Goal: Information Seeking & Learning: Learn about a topic

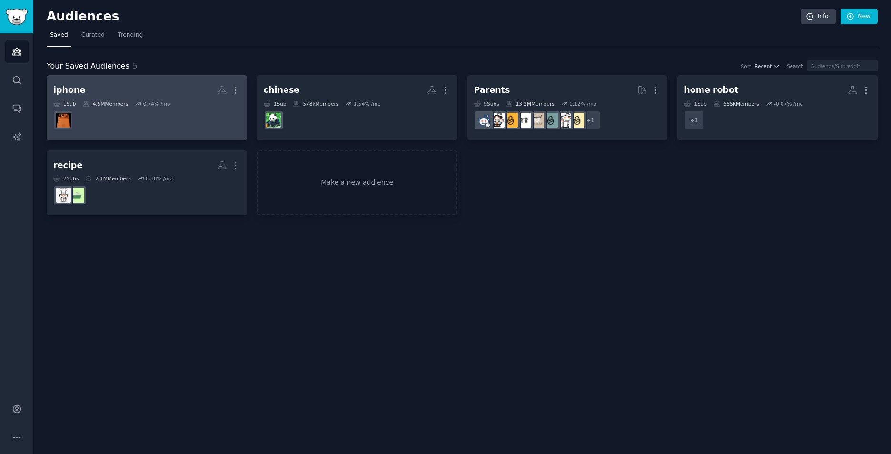
click at [163, 122] on dd at bounding box center [146, 120] width 187 height 27
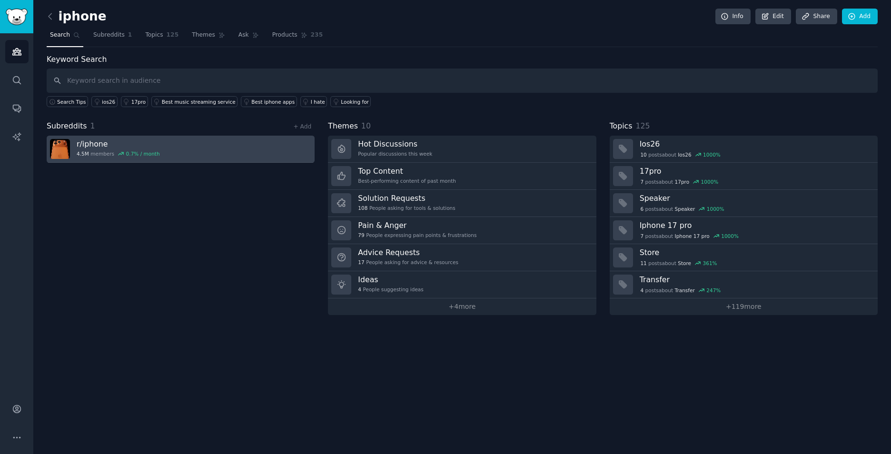
click at [153, 143] on h3 "r/ iphone" at bounding box center [118, 144] width 83 height 10
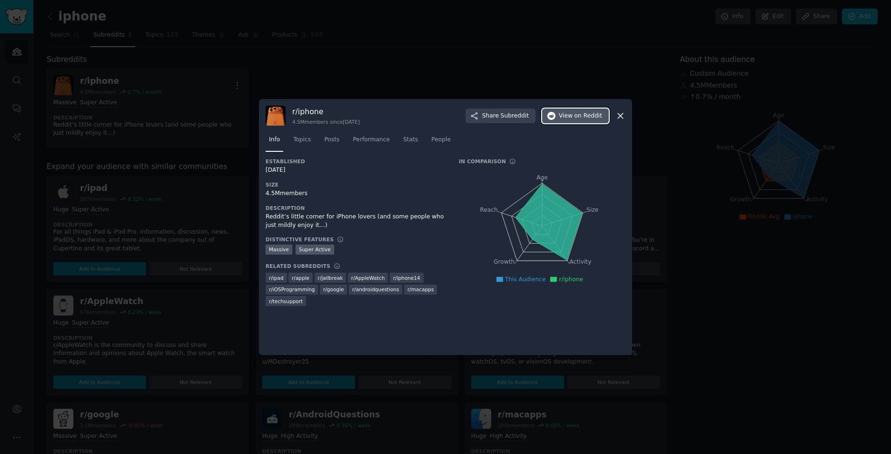
click at [579, 111] on button "View on Reddit" at bounding box center [575, 116] width 67 height 15
click at [227, 271] on div at bounding box center [445, 227] width 891 height 454
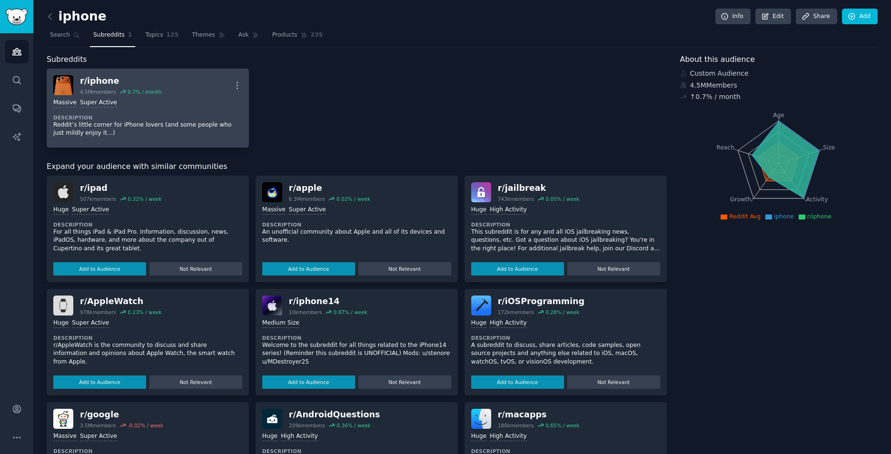
click at [171, 110] on div "Massive Super Active Description [PERSON_NAME]’s little corner for iPhone lover…" at bounding box center [147, 118] width 189 height 46
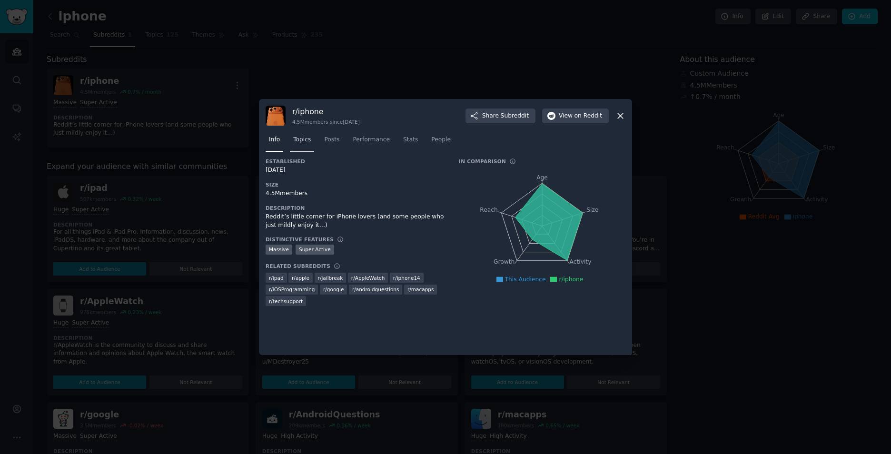
click at [303, 146] on link "Topics" at bounding box center [302, 142] width 24 height 20
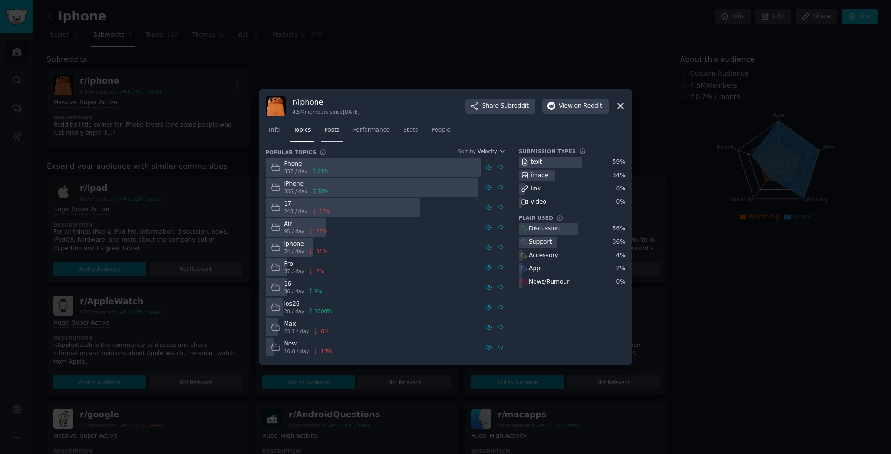
click at [333, 133] on span "Posts" at bounding box center [331, 130] width 15 height 9
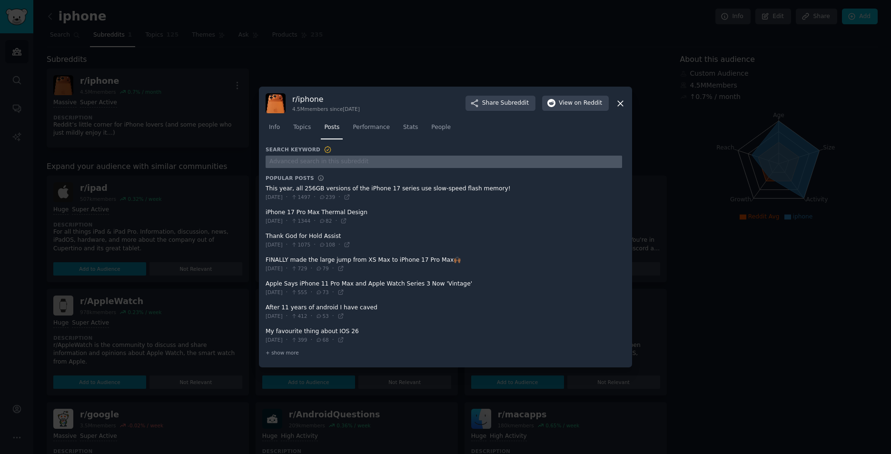
click at [383, 158] on input "text" at bounding box center [444, 162] width 357 height 13
type input "i need"
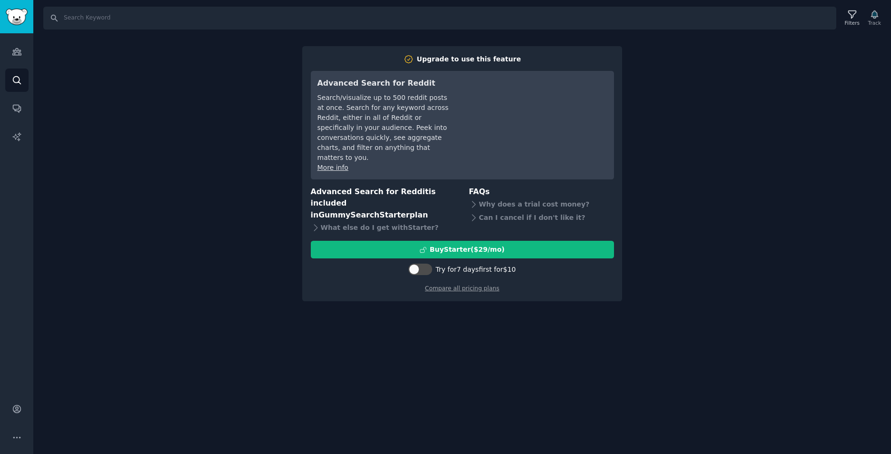
click at [747, 64] on div "Search Filters Track Upgrade to use this feature Advanced Search for Reddit Sea…" at bounding box center [462, 227] width 858 height 454
click at [774, 129] on div "Search Filters Track Upgrade to use this feature Advanced Search for Reddit Sea…" at bounding box center [462, 227] width 858 height 454
click at [76, 99] on div "Search Filters Track Upgrade to use this feature Advanced Search for Reddit Sea…" at bounding box center [462, 227] width 858 height 454
click at [18, 18] on img "Sidebar" at bounding box center [17, 17] width 22 height 17
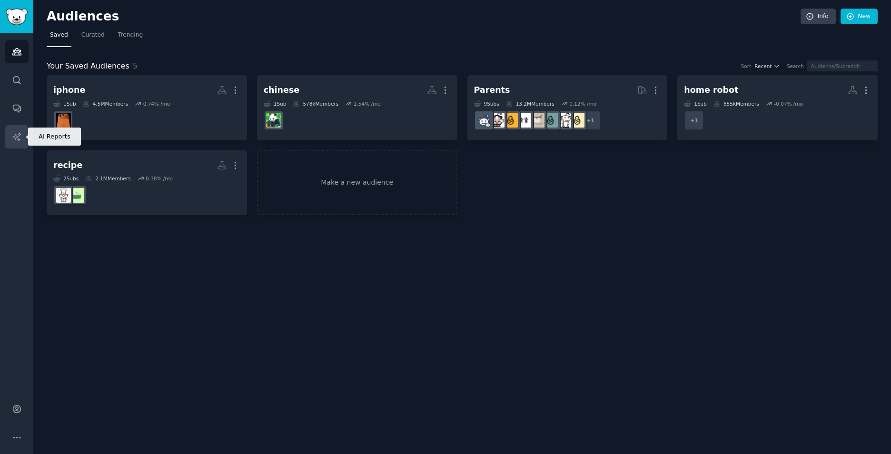
click at [20, 130] on link "AI Reports" at bounding box center [16, 136] width 23 height 23
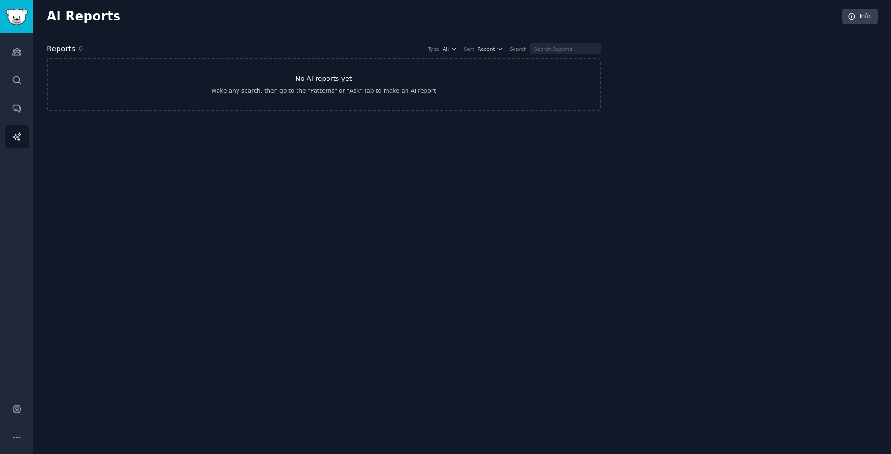
click at [310, 100] on link "No AI reports yet Make any search, then go to the "Patterns" or "Ask" tab to ma…" at bounding box center [324, 84] width 554 height 53
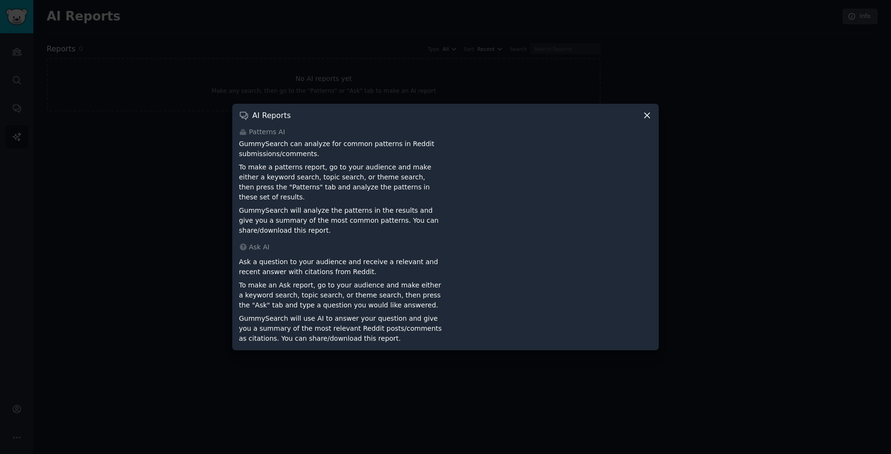
click at [650, 114] on icon at bounding box center [647, 115] width 10 height 10
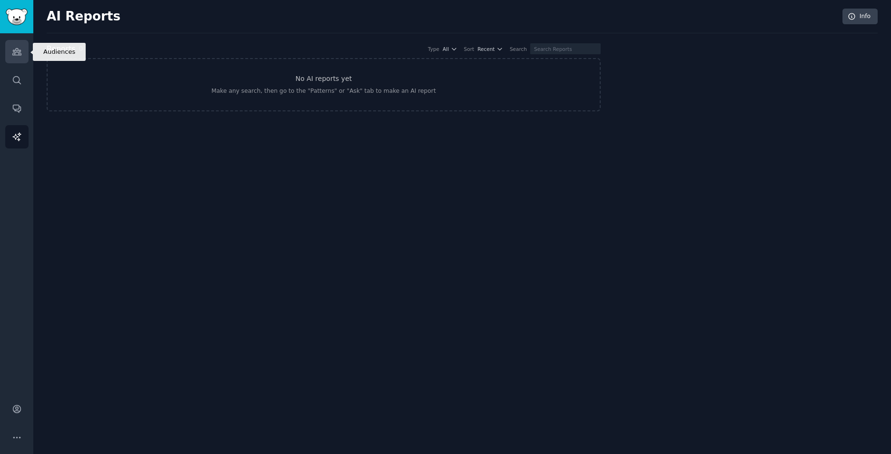
click at [13, 49] on icon "Sidebar" at bounding box center [17, 52] width 10 height 10
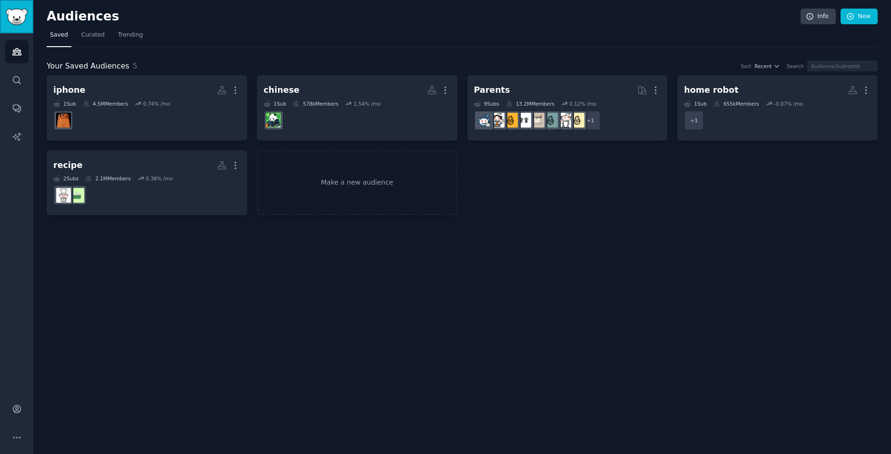
click at [11, 15] on img "Sidebar" at bounding box center [17, 17] width 22 height 17
click at [831, 15] on link "Info" at bounding box center [818, 17] width 35 height 16
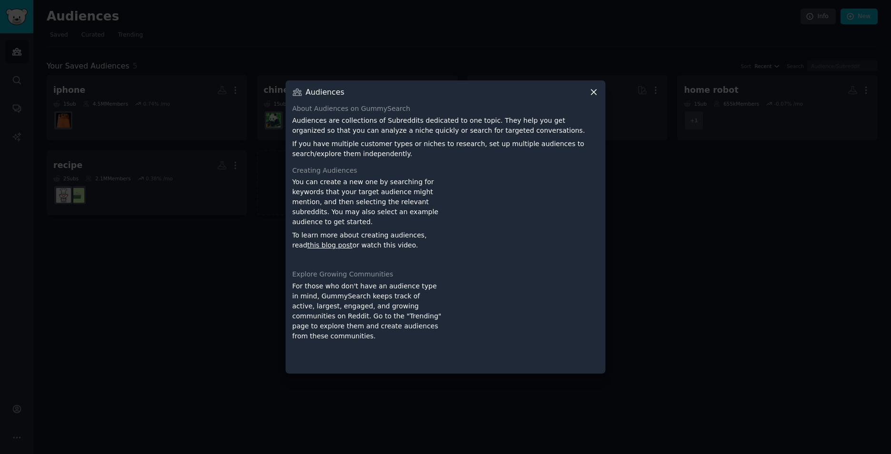
click at [596, 90] on icon at bounding box center [593, 92] width 5 height 5
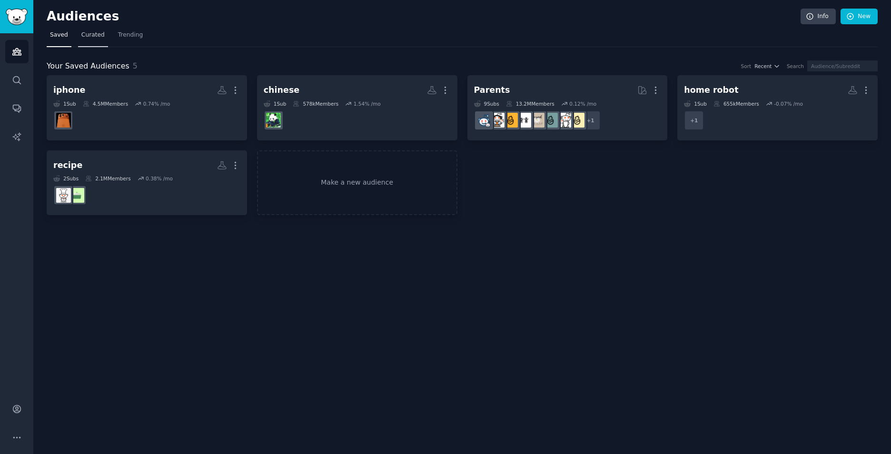
click at [91, 34] on span "Curated" at bounding box center [92, 35] width 23 height 9
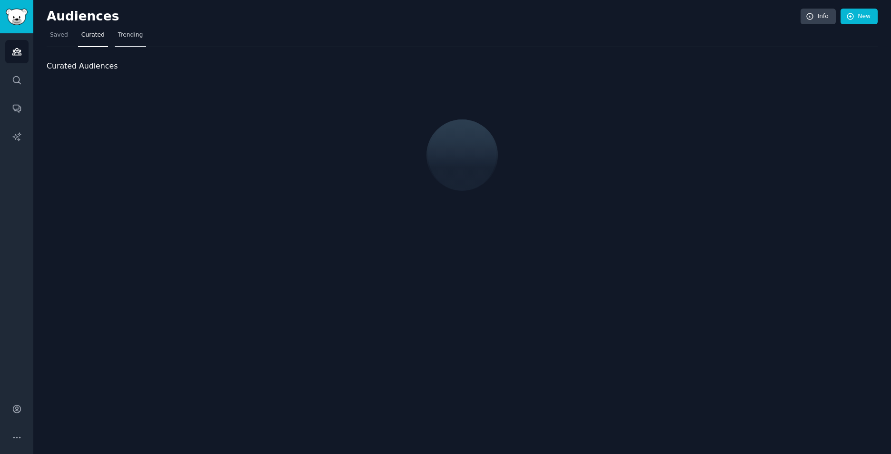
click at [125, 37] on span "Trending" at bounding box center [130, 35] width 25 height 9
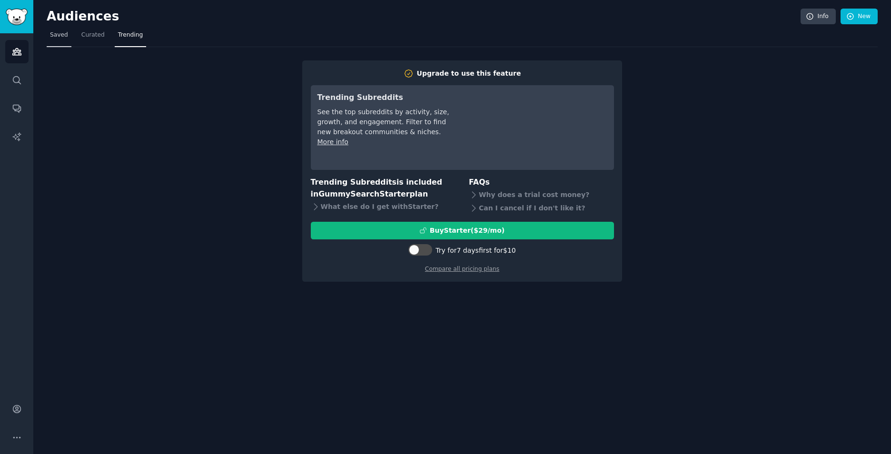
click at [65, 35] on span "Saved" at bounding box center [59, 35] width 18 height 9
